Goal: Information Seeking & Learning: Learn about a topic

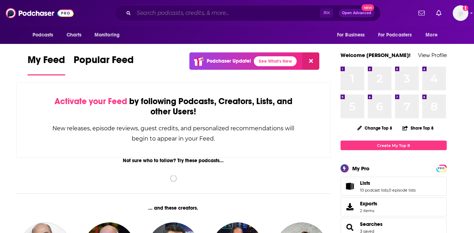
click at [163, 15] on input "Search podcasts, credits, & more..." at bounding box center [227, 12] width 186 height 11
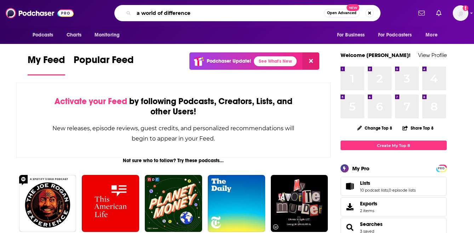
type input "a world of difference"
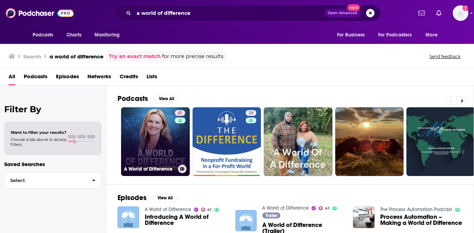
click at [144, 143] on link "41 A World of Difference" at bounding box center [155, 141] width 69 height 69
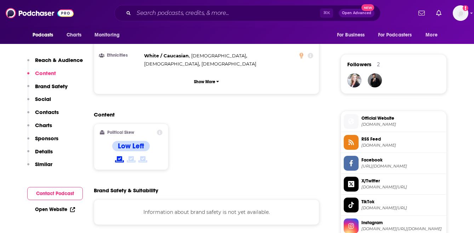
scroll to position [496, 0]
